Goal: Task Accomplishment & Management: Use online tool/utility

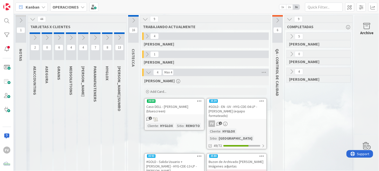
click at [106, 38] on icon at bounding box center [107, 38] width 6 height 6
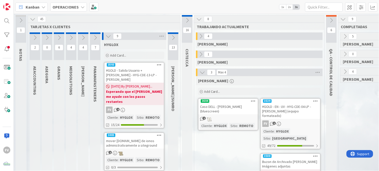
click at [220, 90] on span "Add Card..." at bounding box center [212, 91] width 16 height 5
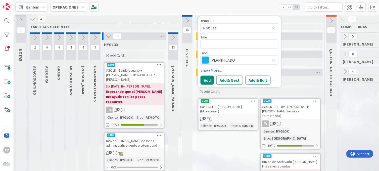
click at [239, 43] on textarea at bounding box center [239, 43] width 78 height 9
type textarea "x"
type textarea "C"
type textarea "x"
type textarea "Co"
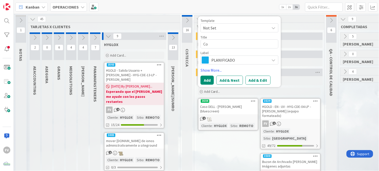
type textarea "x"
type textarea "Con"
type textarea "x"
type textarea "Conf"
type textarea "x"
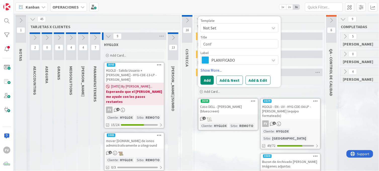
type textarea "Confi"
type textarea "x"
type textarea "Config"
type textarea "x"
type textarea "Configu"
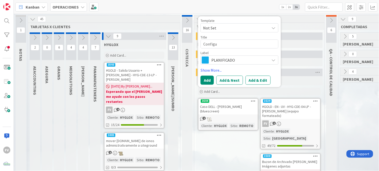
type textarea "x"
type textarea "Configur"
type textarea "x"
type textarea "Configura"
type textarea "x"
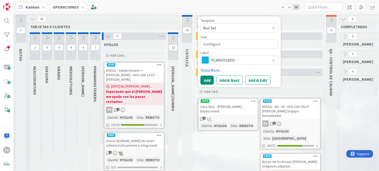
type textarea "Configurac"
type textarea "x"
type textarea "Configuraci"
type textarea "x"
type textarea "Configuracio"
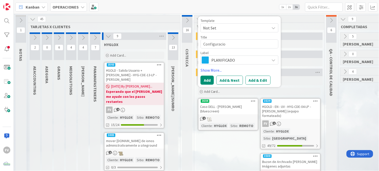
type textarea "x"
type textarea "Configuracion"
type textarea "x"
type textarea "Configuracion"
type textarea "x"
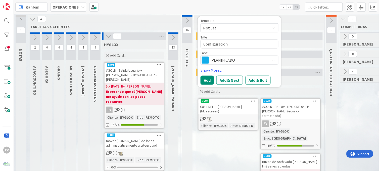
type textarea "Configuracion n"
type textarea "x"
type textarea "Configuracion nu"
type textarea "x"
type textarea "Configuracion nue"
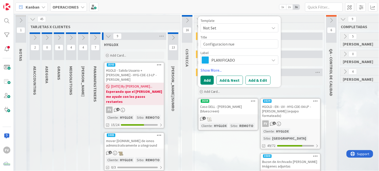
type textarea "x"
type textarea "Configuracion nuevo"
type textarea "x"
type textarea "Configuracion nuevo"
type textarea "x"
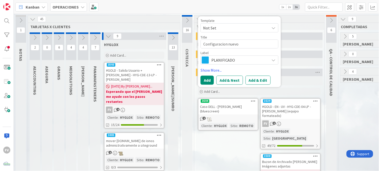
type textarea "Configuracion nuevo e"
type textarea "x"
type textarea "Configuracion nuevo eq"
type textarea "x"
type textarea "Configuracion nuevo equ"
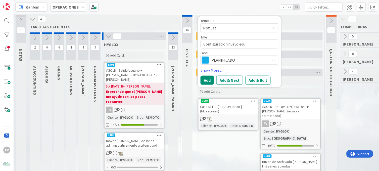
type textarea "x"
type textarea "Configuracion nuevo equi"
type textarea "x"
type textarea "Configuracion nuevo equip"
type textarea "x"
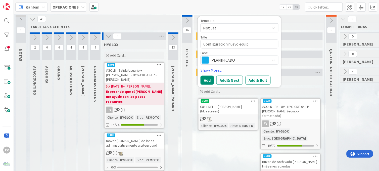
type textarea "Configuracion nuevo equipo"
type textarea "x"
type textarea "Configuracion nuevo equipo"
type textarea "x"
type textarea "Configuracion nuevo equipo D"
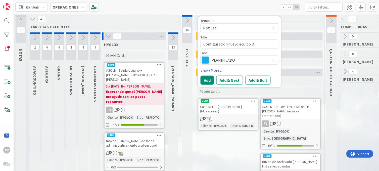
type textarea "x"
type textarea "Configuracion nuevo equipo Dav"
type textarea "x"
type textarea "Configuracion nuevo equipo Dav"
type textarea "x"
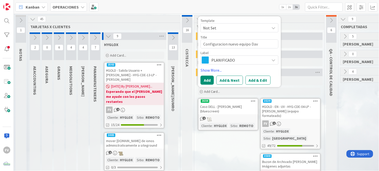
type textarea "Configuracion nuevo equipo Dav i"
type textarea "x"
type textarea "Configuracion nuevo equipo Dav"
type textarea "x"
type textarea "Configuracion nuevo equipo Dav"
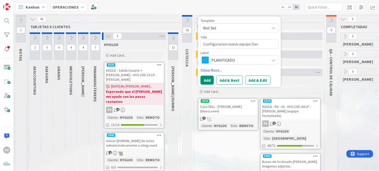
type textarea "x"
type textarea "Configuracion nuevo equipo [PERSON_NAME]"
type textarea "x"
type textarea "Configuracion nuevo equipo [PERSON_NAME]"
click at [264, 42] on textarea "Configuracion nuevo equipo [PERSON_NAME]" at bounding box center [239, 43] width 78 height 9
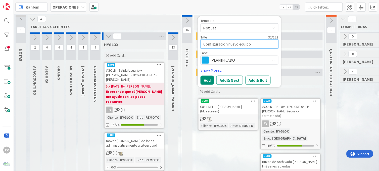
type textarea "x"
type textarea "Configuracion nuevo equipo [PERSON_NAME]"
type textarea "x"
type textarea "Configuracion nuevo equipo [PERSON_NAME]"
type textarea "x"
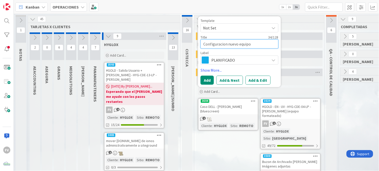
type textarea "Configuracion nuevo equipo [PERSON_NAME]"
type textarea "x"
type textarea "Configuracion nuevo equipo [PERSON_NAME]"
type textarea "x"
type textarea "Configuracion nuevo equipo [PERSON_NAME]"
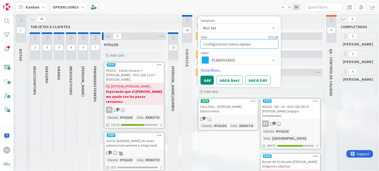
type textarea "x"
type textarea "Configuracion nuevo equipo [PERSON_NAME]"
type textarea "x"
type textarea "Configuracion nuevo equipo [PERSON_NAME]"
type textarea "x"
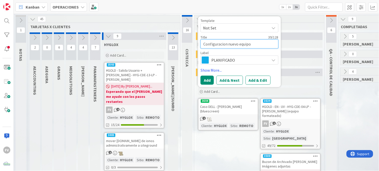
type textarea "Configuracion nuevo equipo [PERSON_NAME]"
type textarea "x"
type textarea "Configuracion nuevo equipo [PERSON_NAME]"
type textarea "x"
type textarea "Configuracion nuevo equipo [PERSON_NAME]"
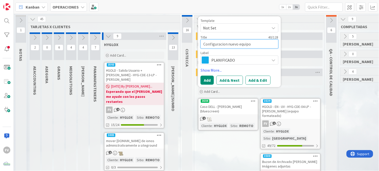
type textarea "x"
type textarea "Configuracion nuevo equipo [PERSON_NAME] -"
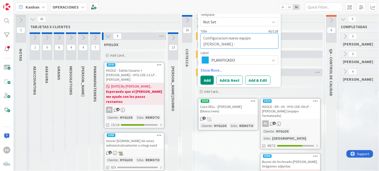
type textarea "x"
type textarea "Configuracion nuevo equipo [PERSON_NAME] -"
type textarea "x"
type textarea "Configuracion nuevo equipo [PERSON_NAME] - P"
type textarea "x"
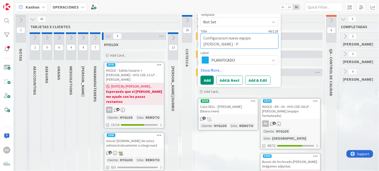
type textarea "Configuracion nuevo equipo [PERSON_NAME] - PF"
type textarea "x"
type textarea "Configuracion nuevo equipo [PERSON_NAME] - PFI"
